Goal: Task Accomplishment & Management: Use online tool/utility

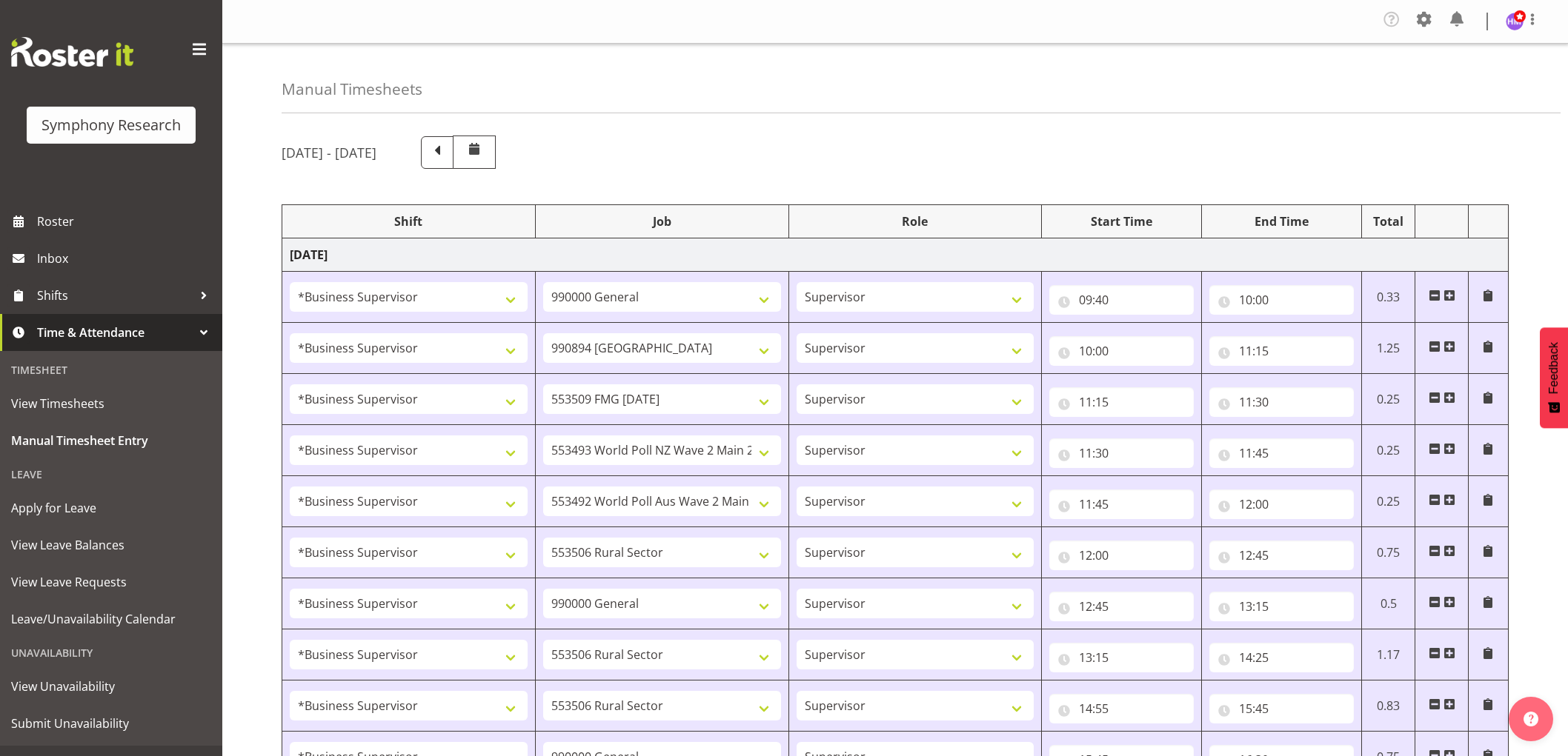
select select "1607"
select select "743"
select select "1607"
select select "10576"
select select "1607"
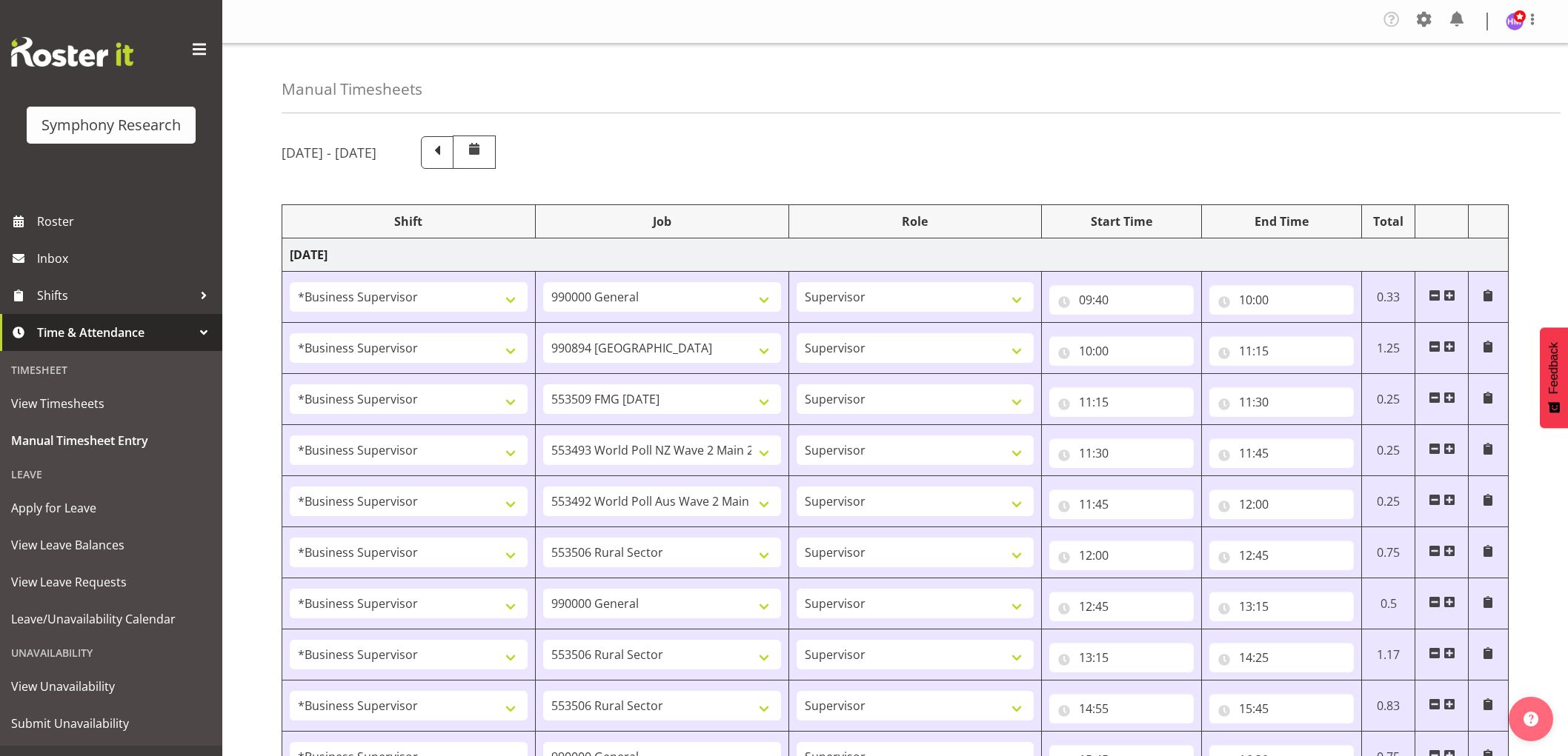
select select "10585"
select select "1607"
select select "10527"
select select "1607"
select select "10499"
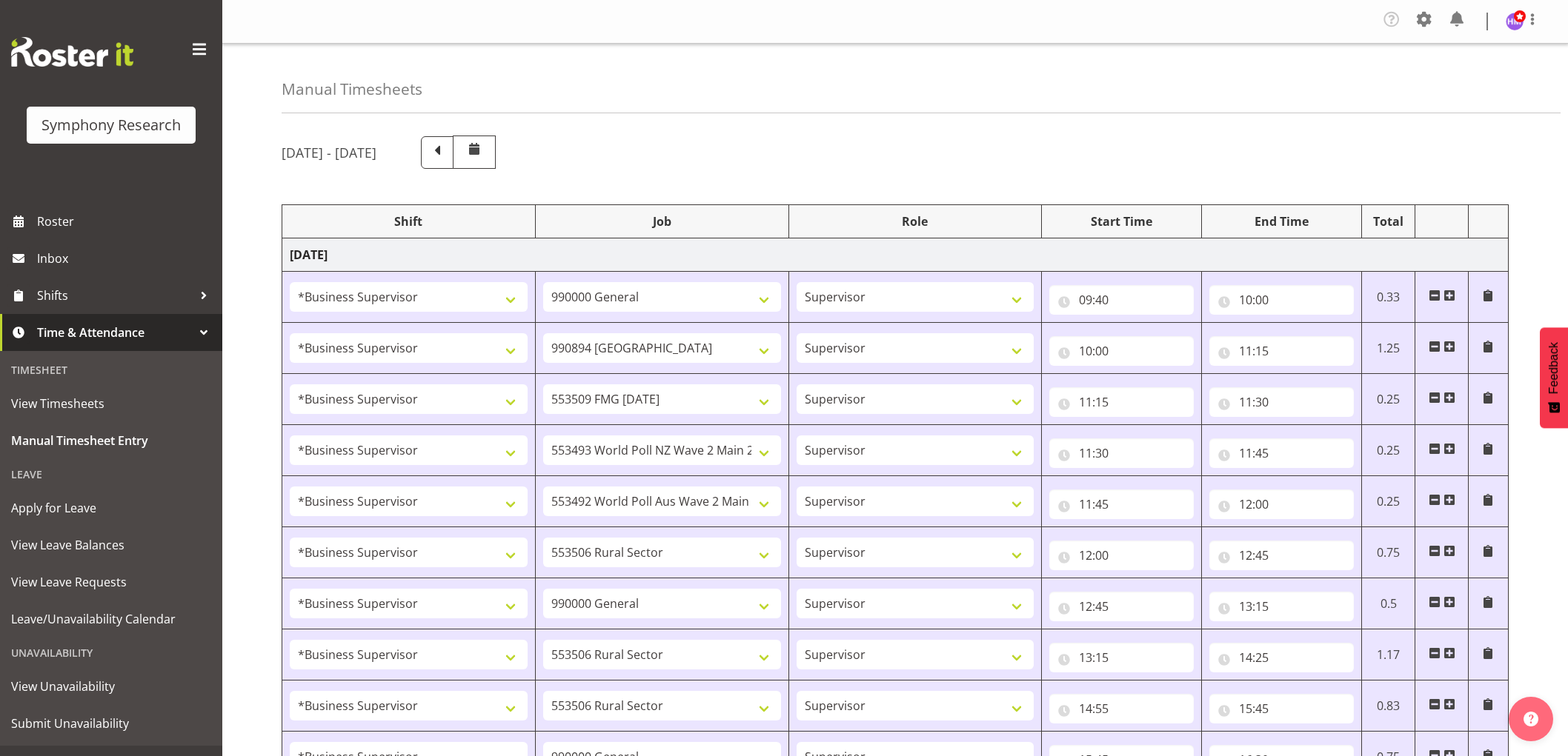
select select "1607"
select select "10587"
select select "1607"
select select "743"
select select "1607"
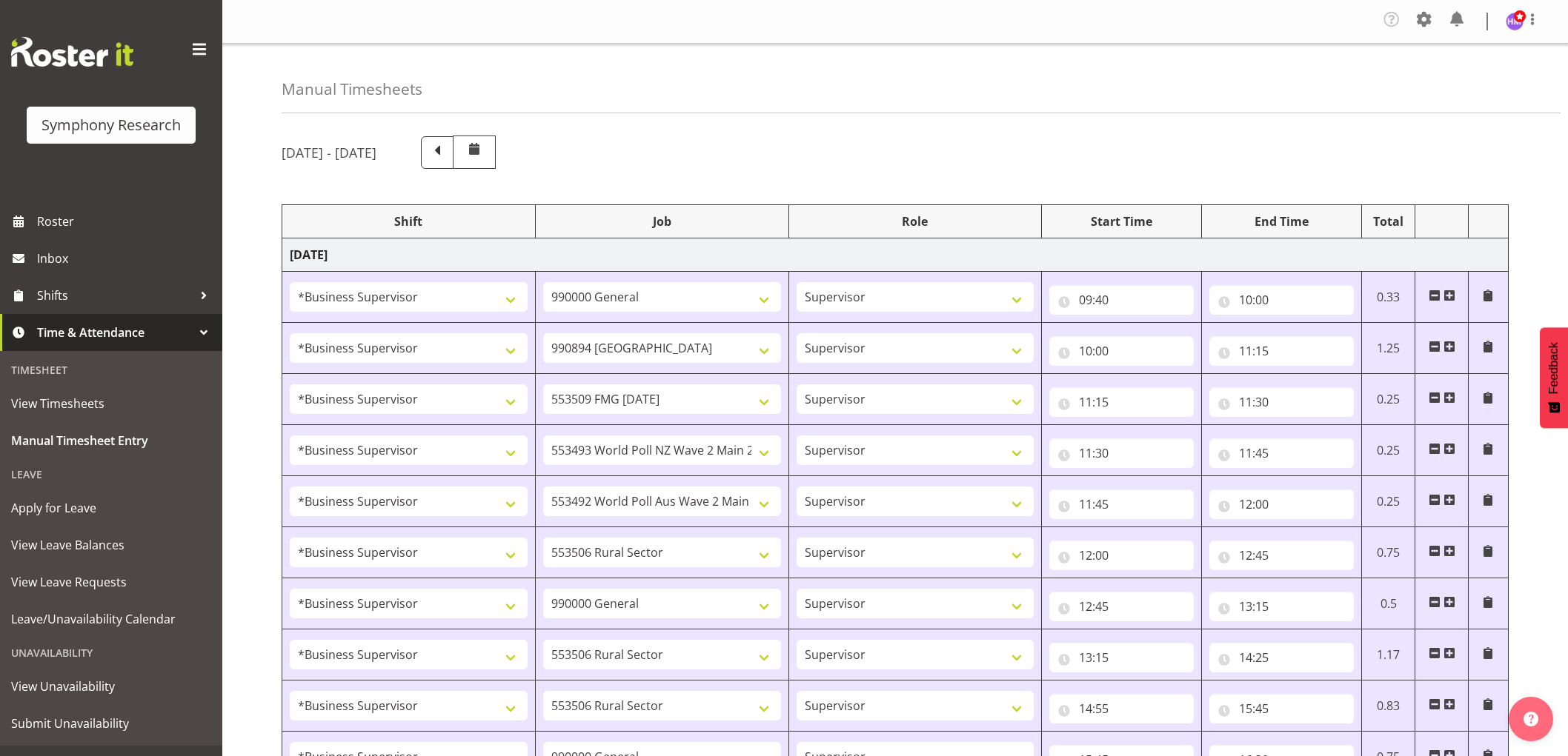
select select "10587"
select select "1607"
select select "10587"
select select "1607"
select select "743"
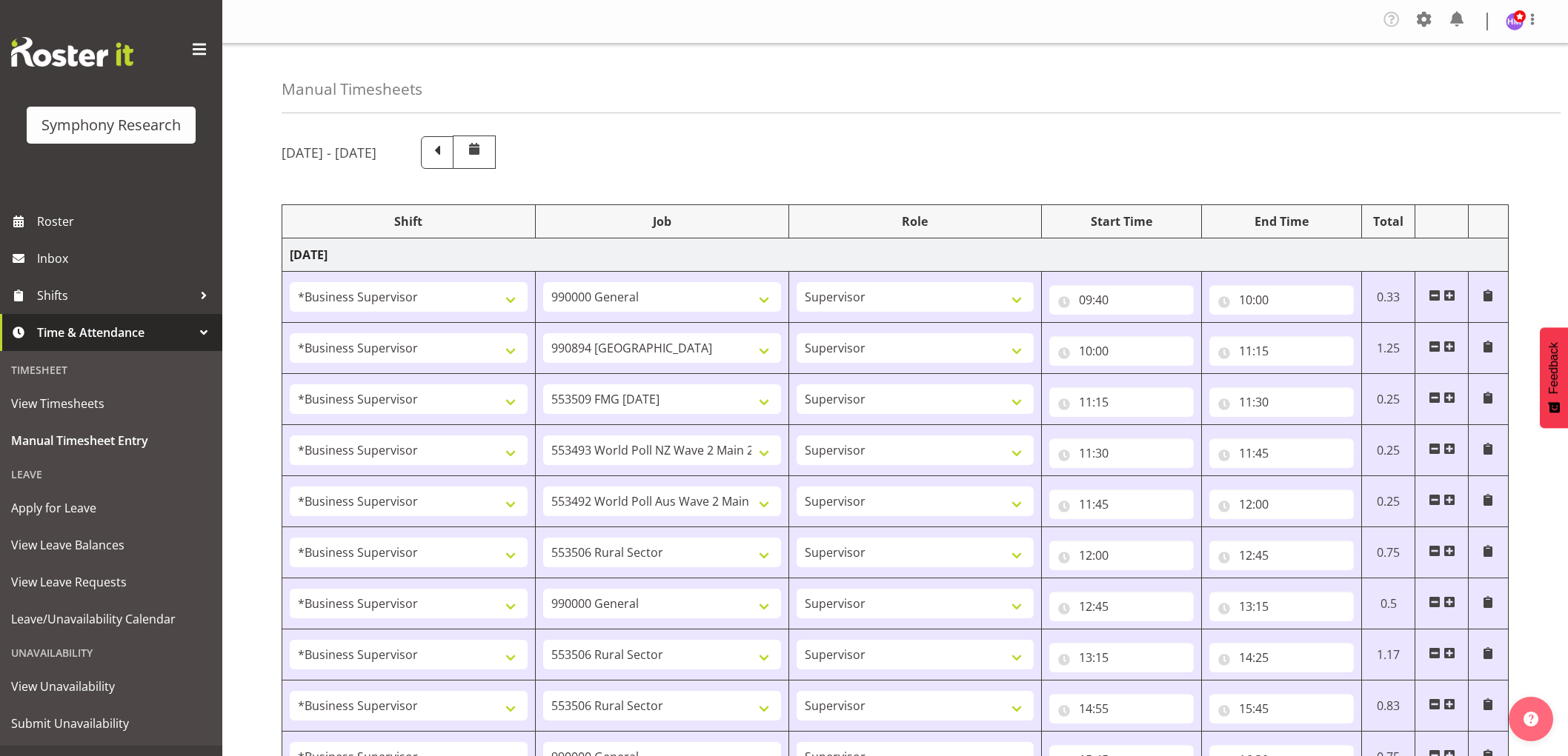
select select "1607"
select select "743"
select select "1607"
select select "10585"
select select "1607"
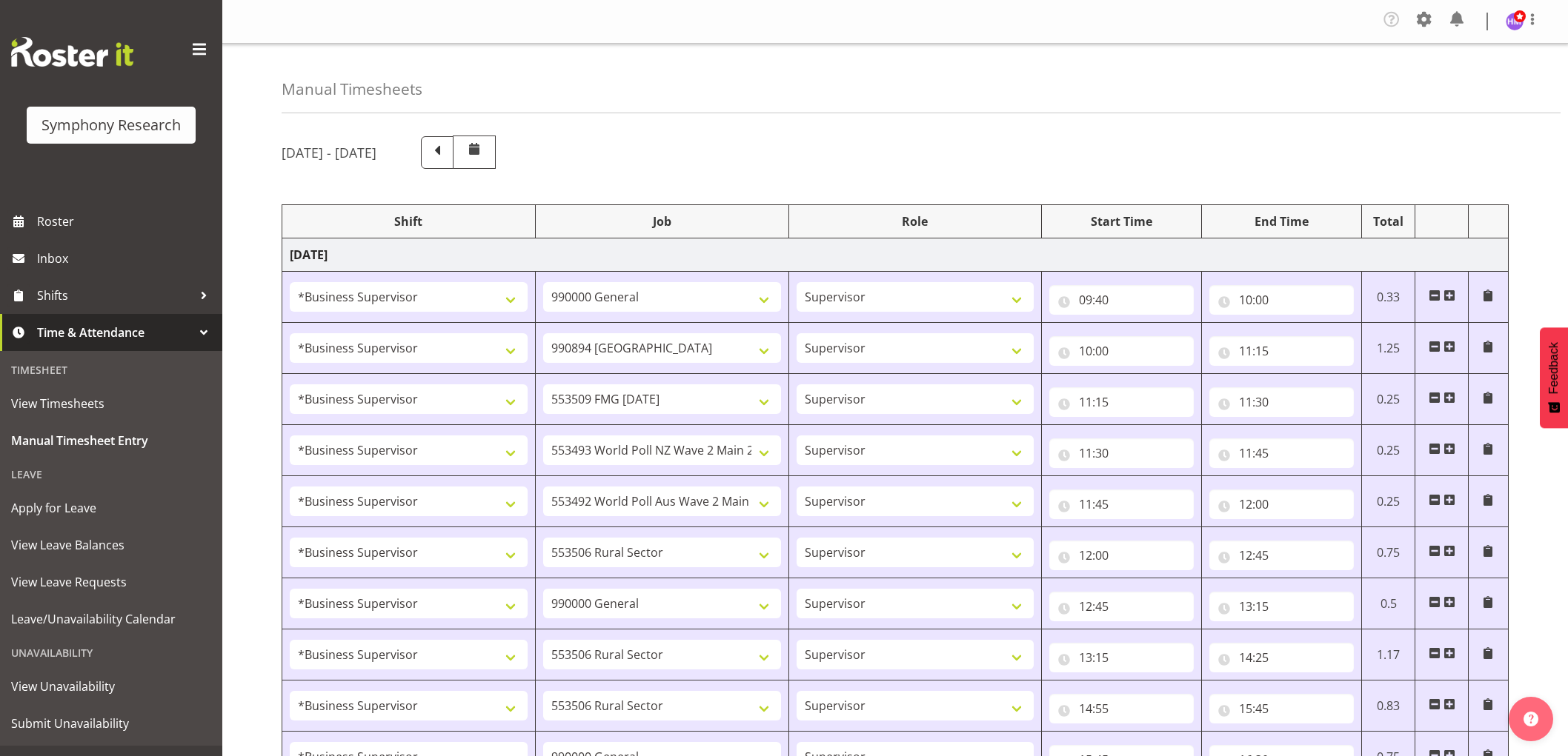
select select "9636"
select select "1607"
select select "10576"
select select "1607"
select select "10499"
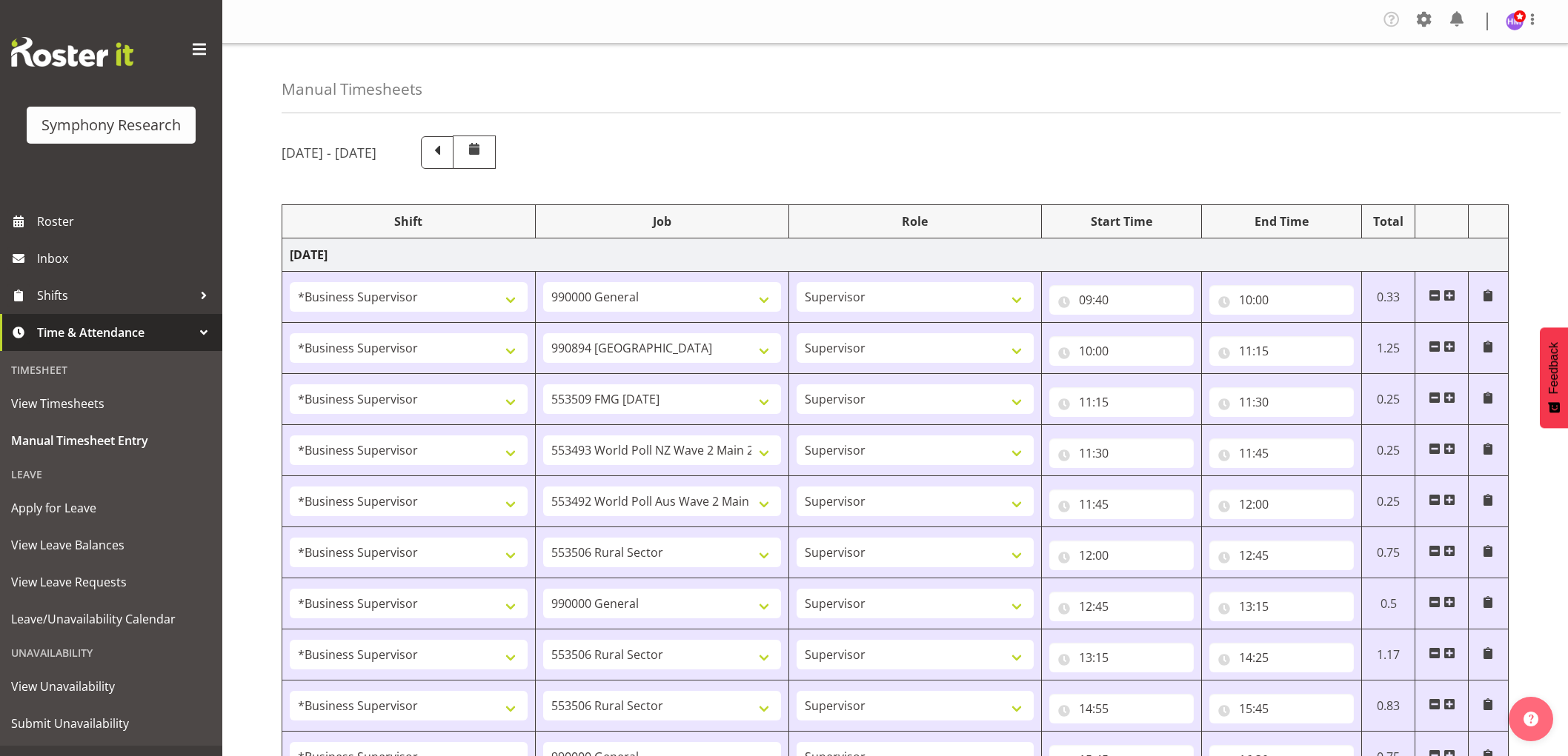
select select "1607"
select select "10527"
select select "1607"
select select "10587"
select select "1607"
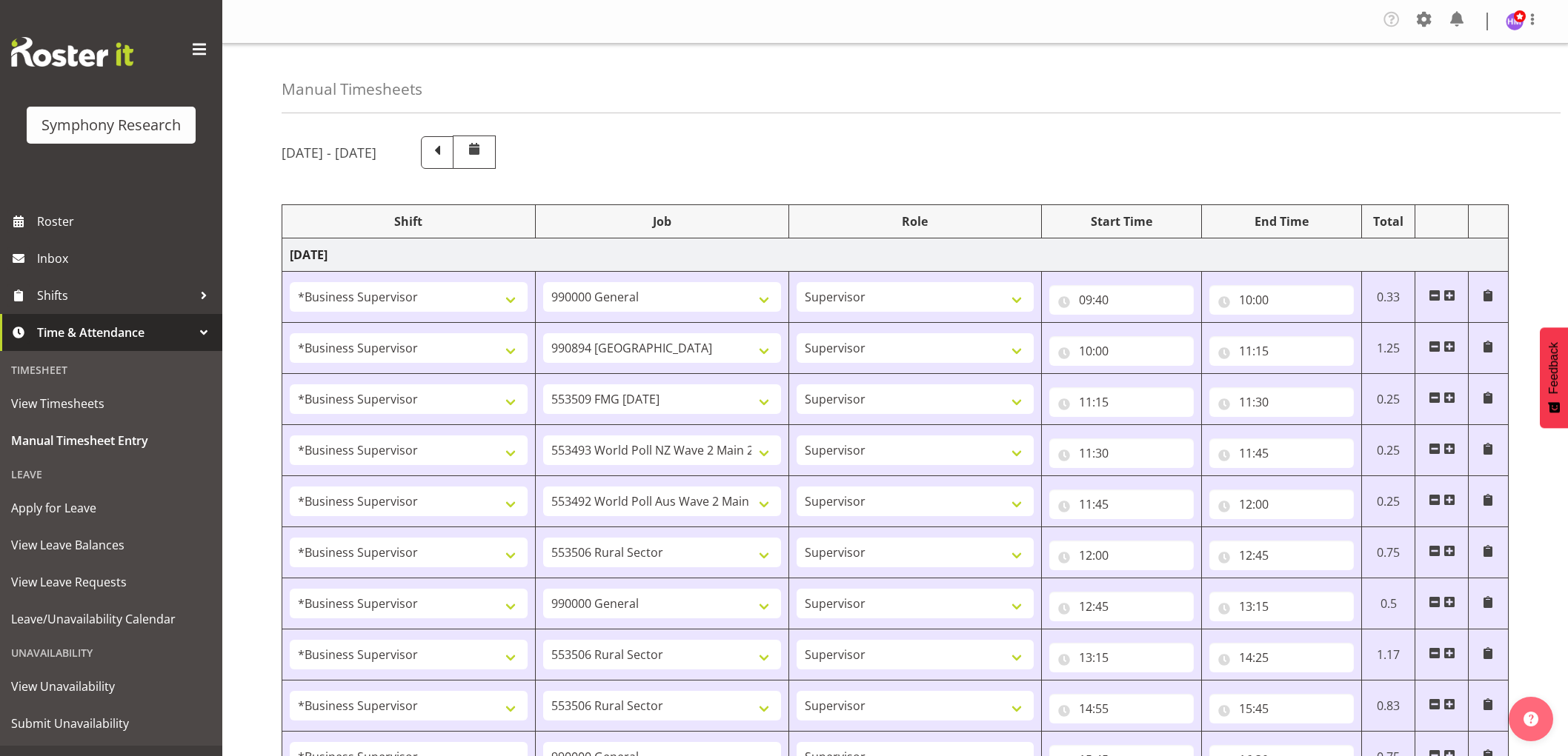
select select "10242"
select select "1607"
select select "10585"
select select "1607"
select select "10242"
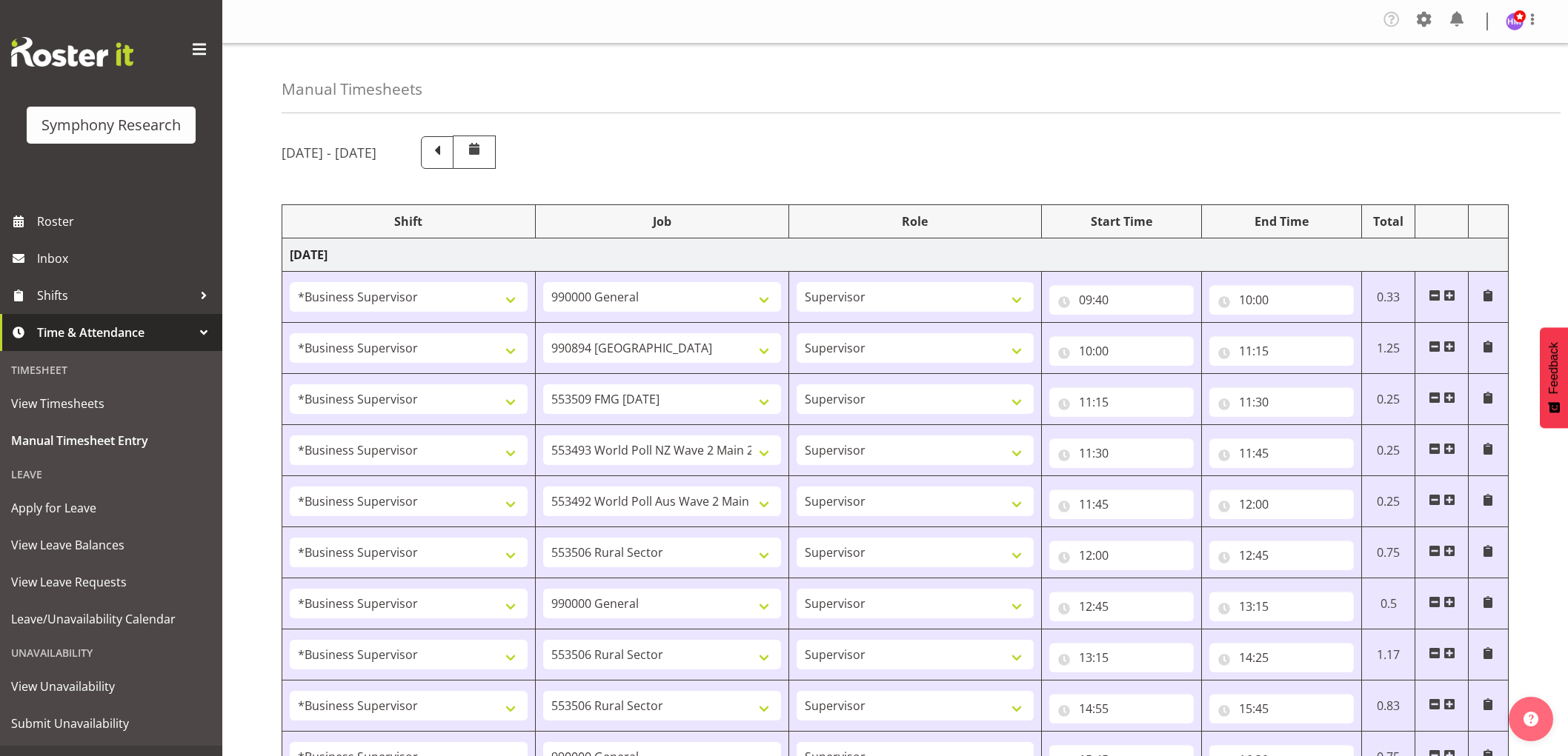
select select "1607"
select select "9426"
select select "1607"
select select "9636"
select select "1607"
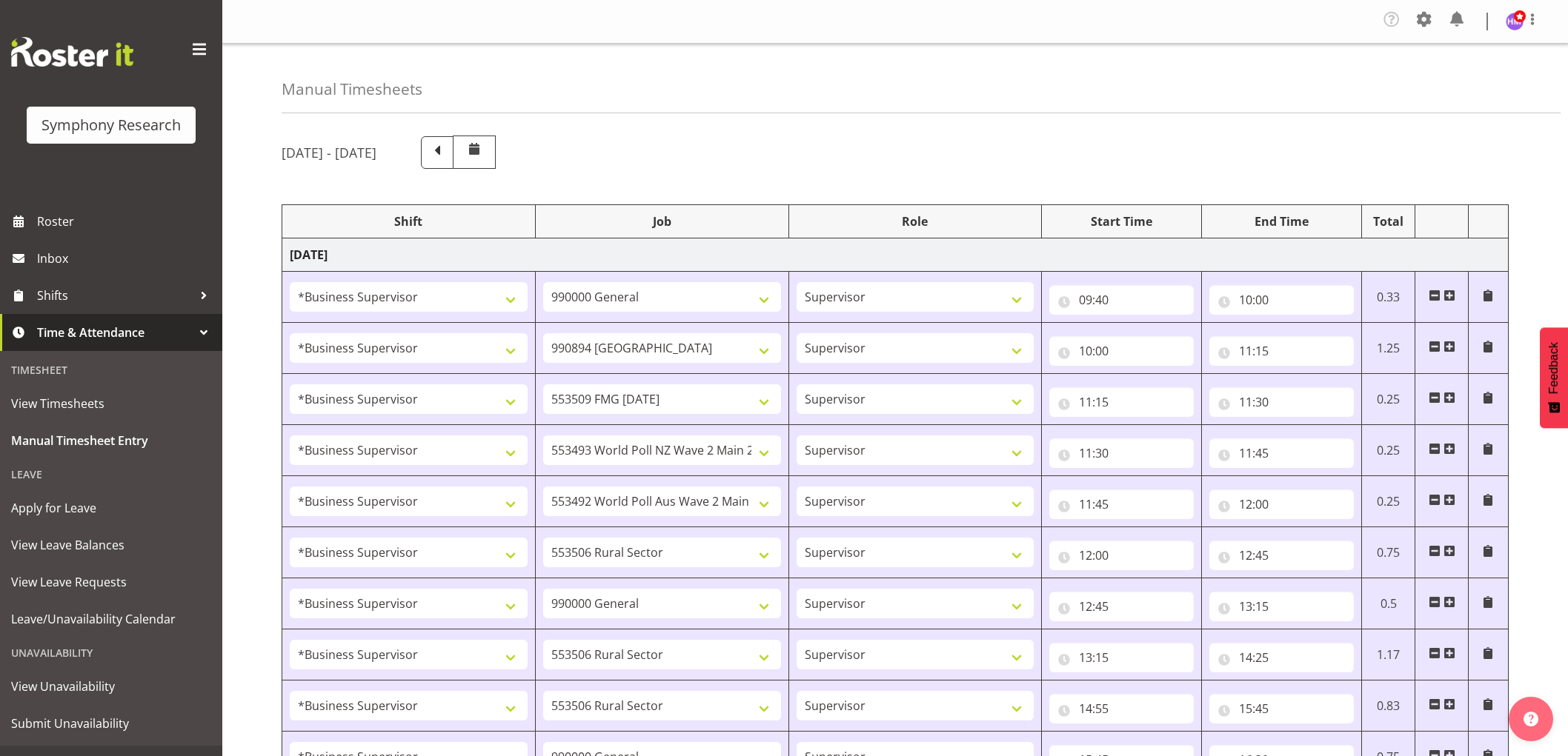
select select "10587"
select select "1607"
select select "743"
select select "1607"
select select "10587"
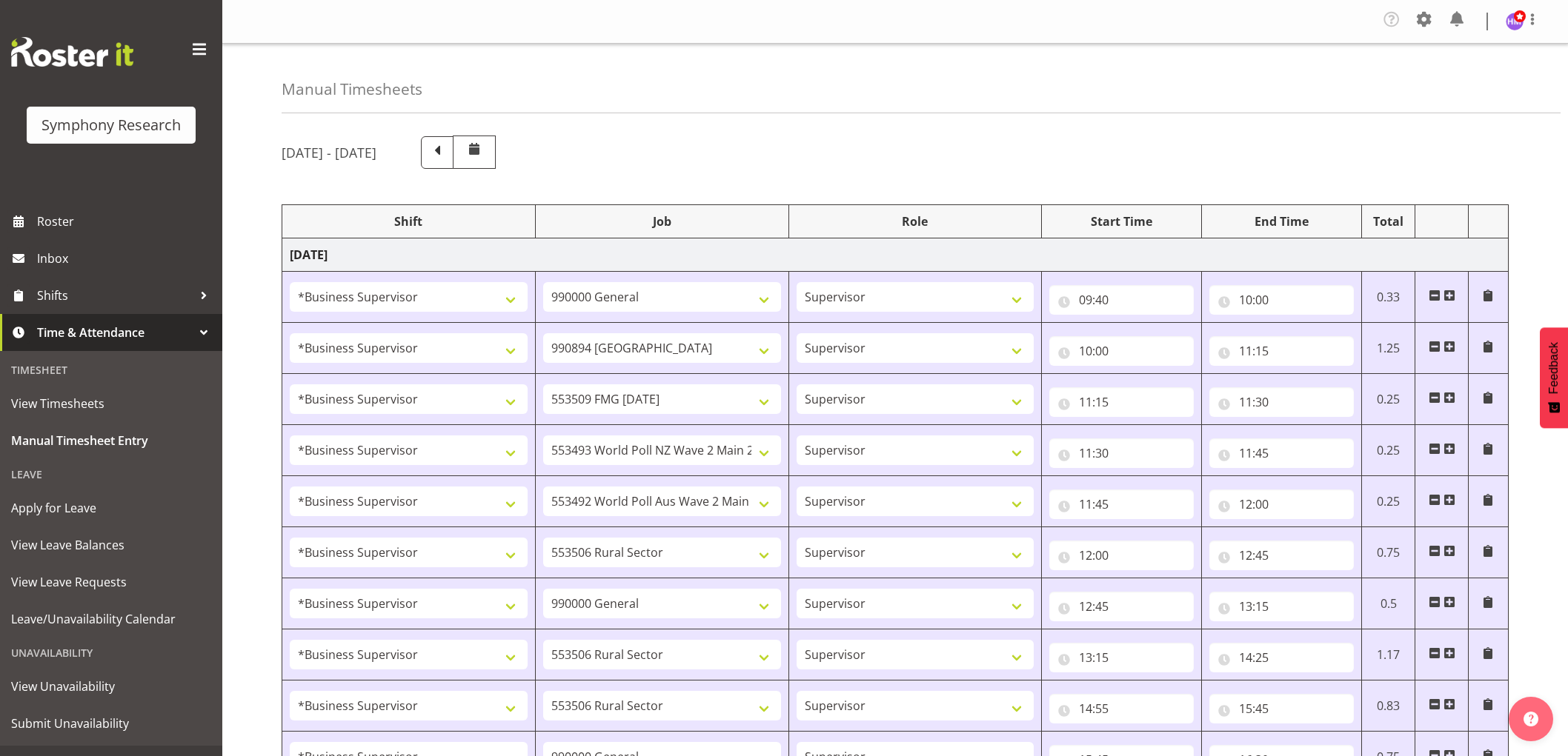
select select "1607"
select select "743"
select select "1607"
select select "2379"
select select "1607"
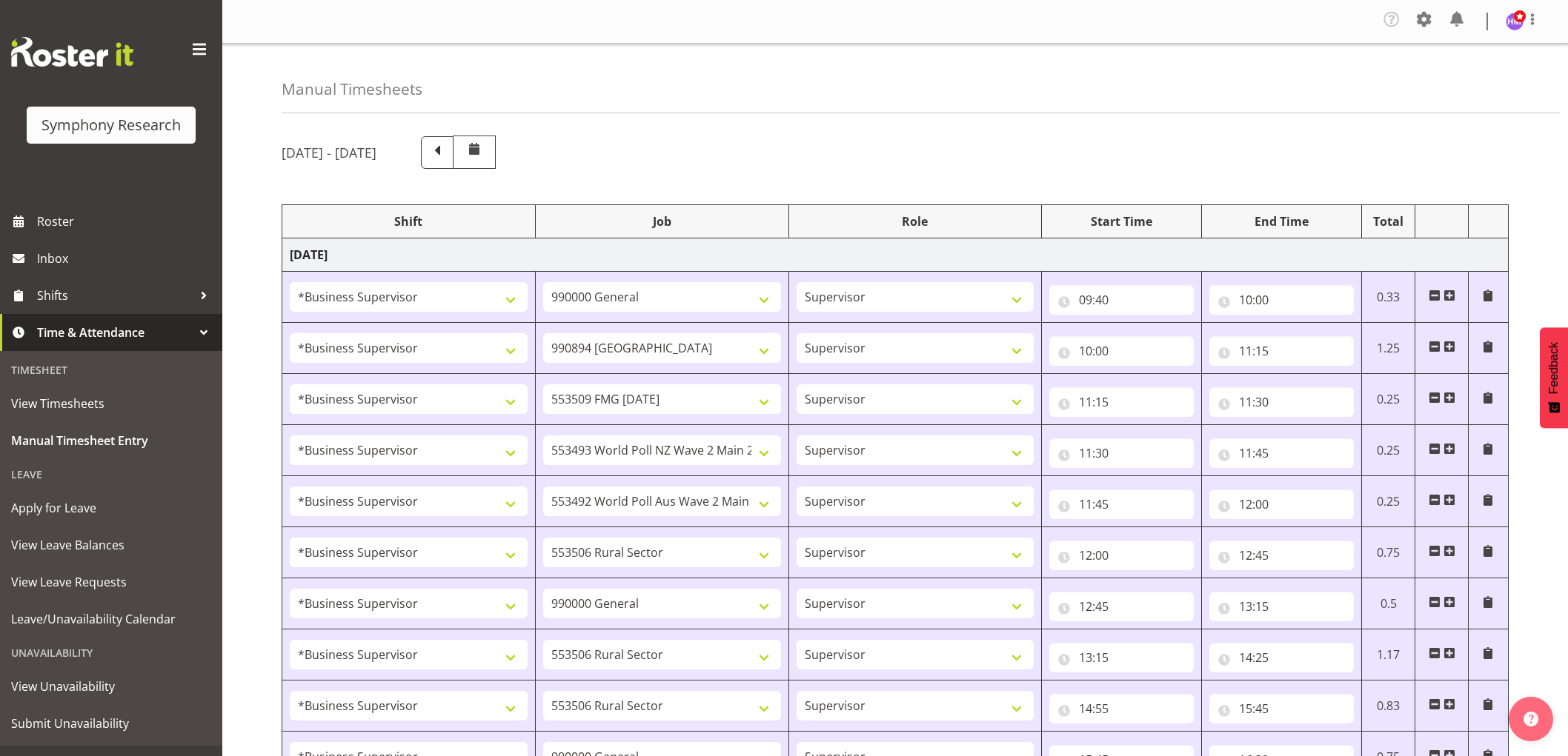
select select "10585"
select select "1607"
select select "9636"
select select "1607"
select select "9426"
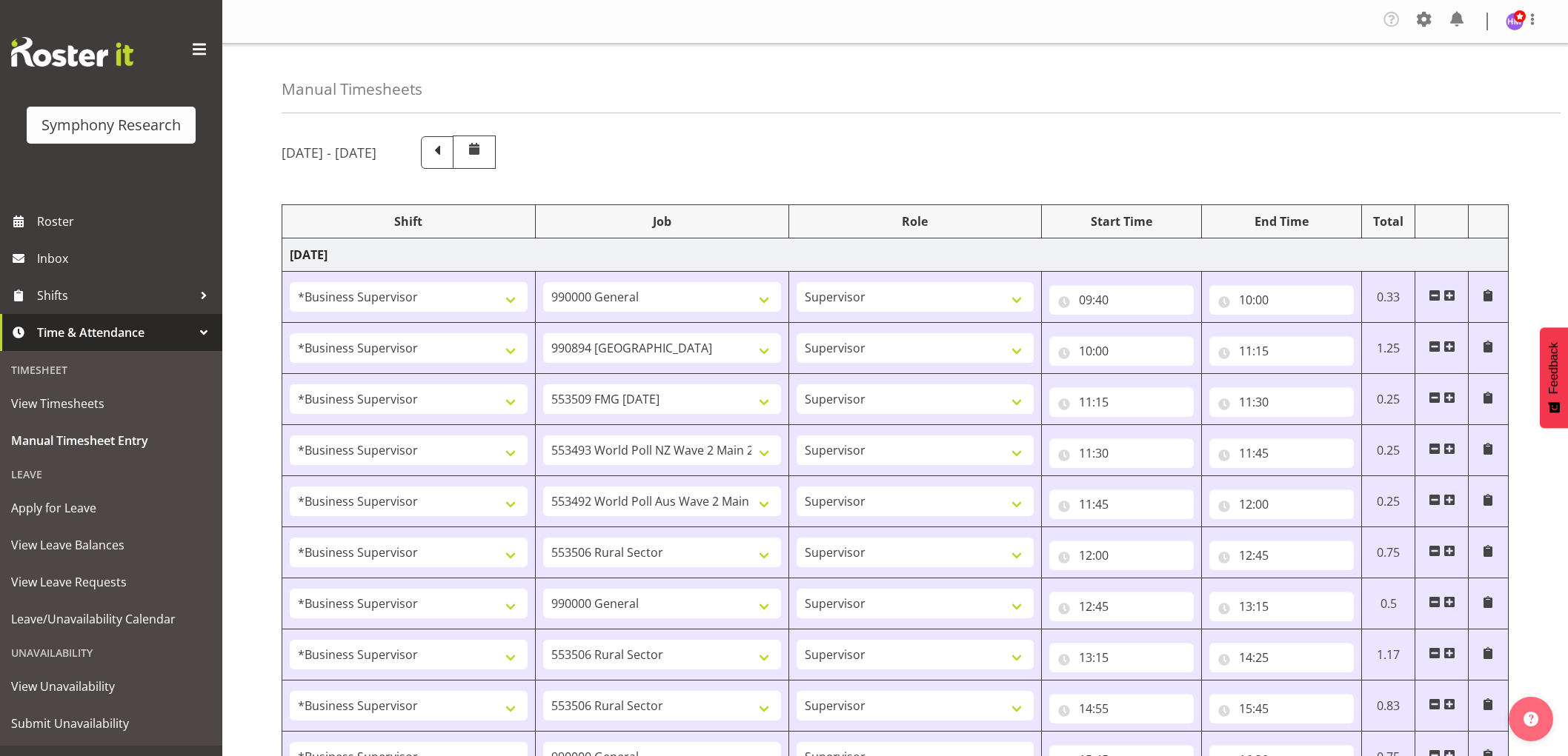
select select "1607"
select select "10242"
select select "1607"
select select "10587"
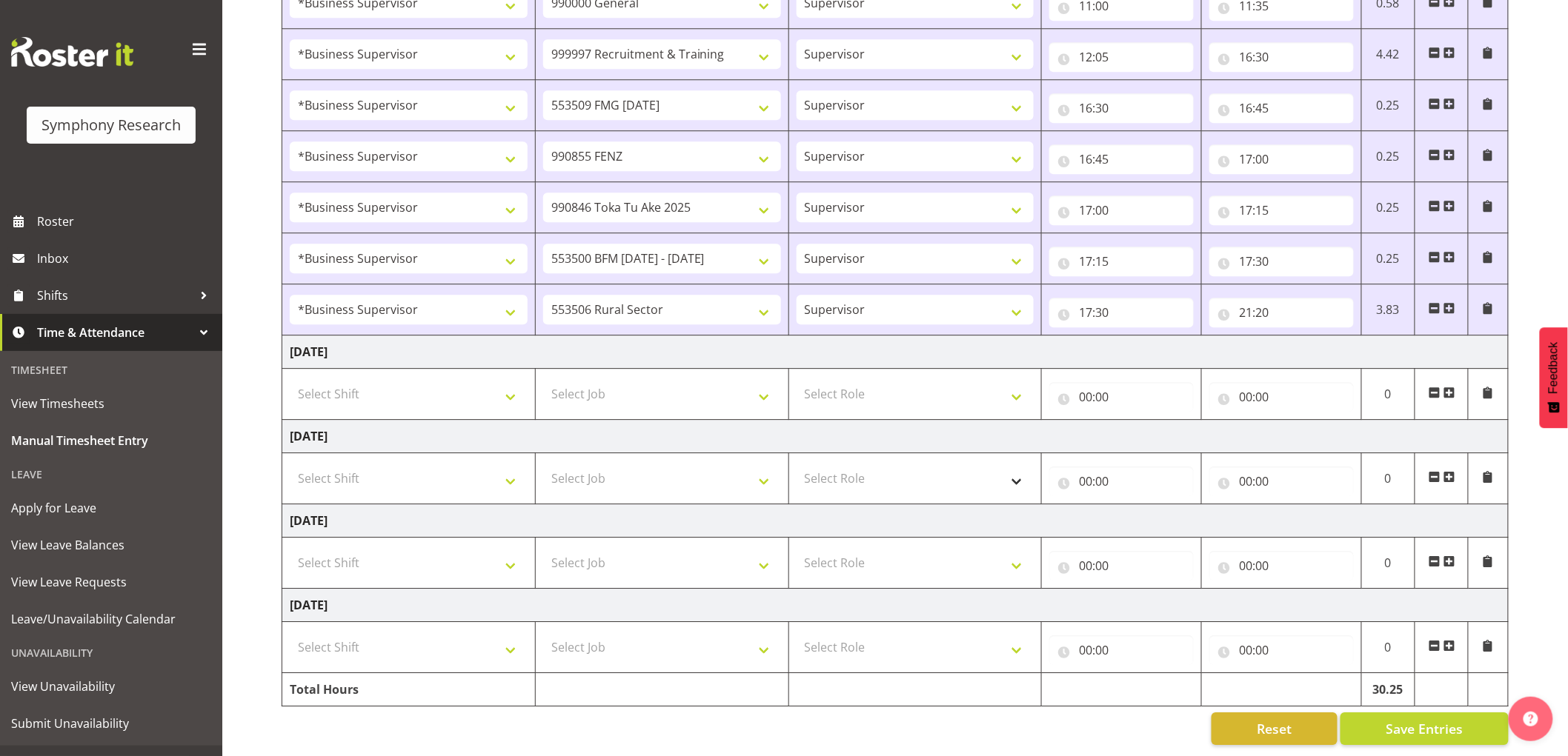
scroll to position [1646, 0]
